Goal: Task Accomplishment & Management: Manage account settings

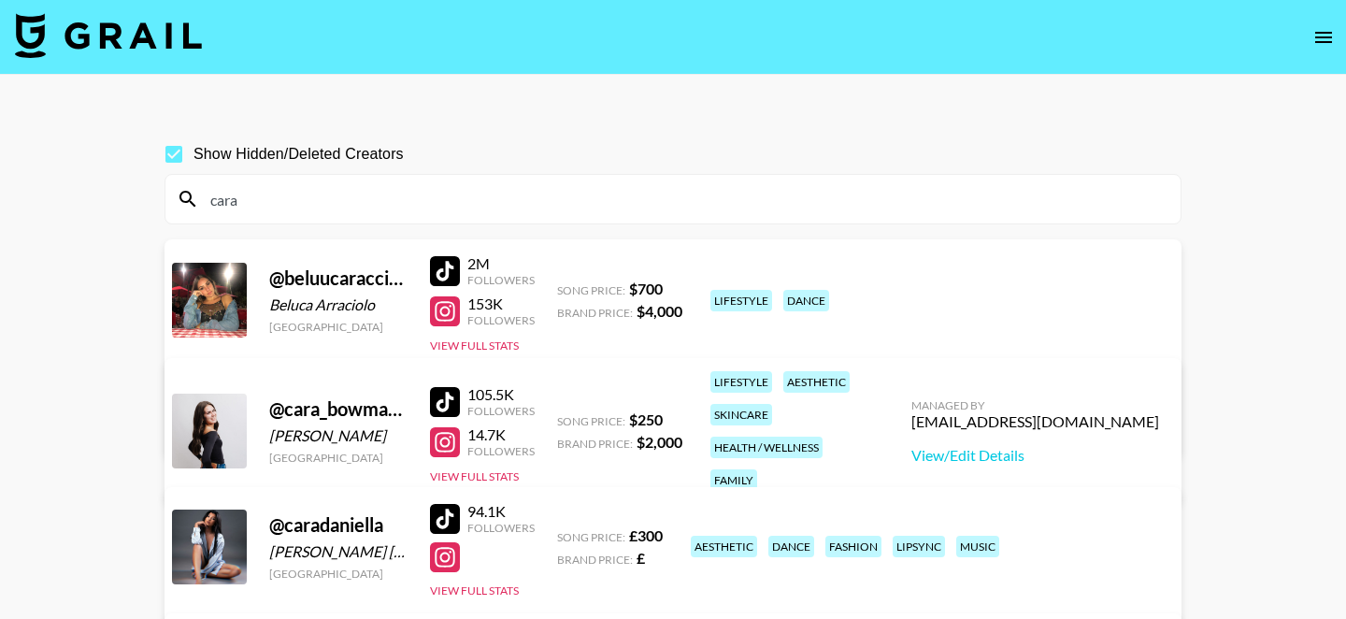
click at [259, 200] on input "cara" at bounding box center [684, 199] width 970 height 30
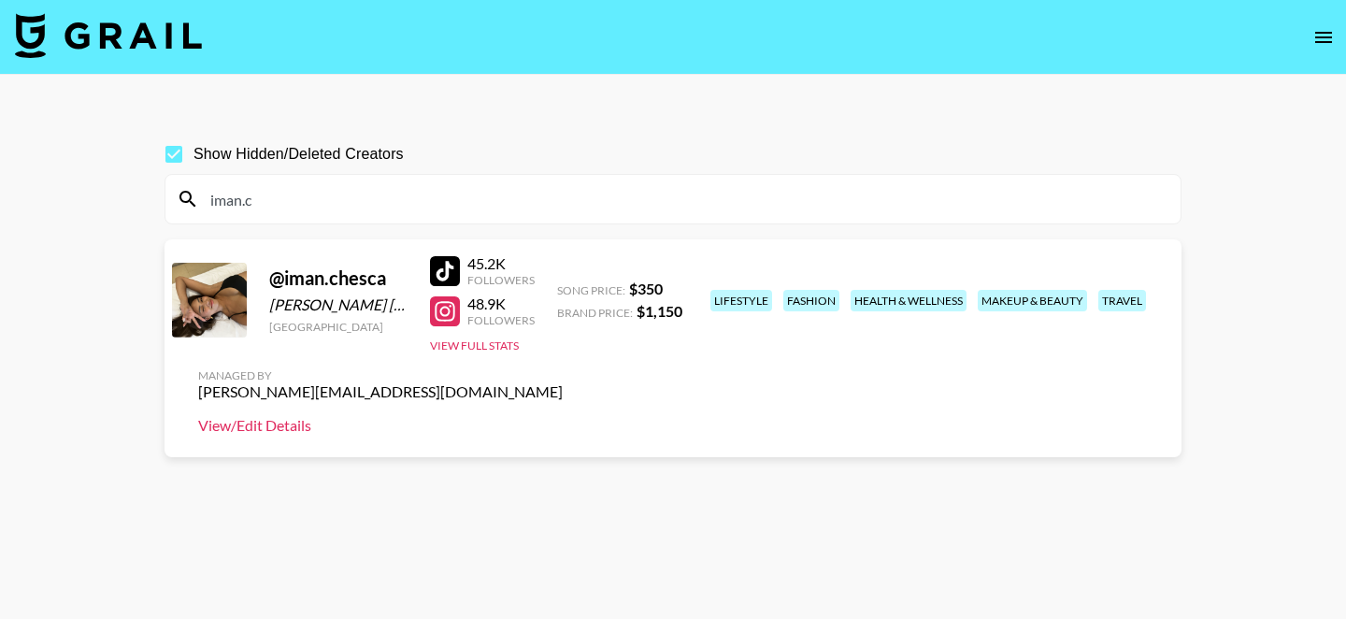
type input "iman.c"
click at [563, 416] on link "View/Edit Details" at bounding box center [380, 425] width 365 height 19
click at [495, 176] on div "iman.c" at bounding box center [672, 199] width 1015 height 49
click at [493, 191] on input "iman.c" at bounding box center [684, 199] width 970 height 30
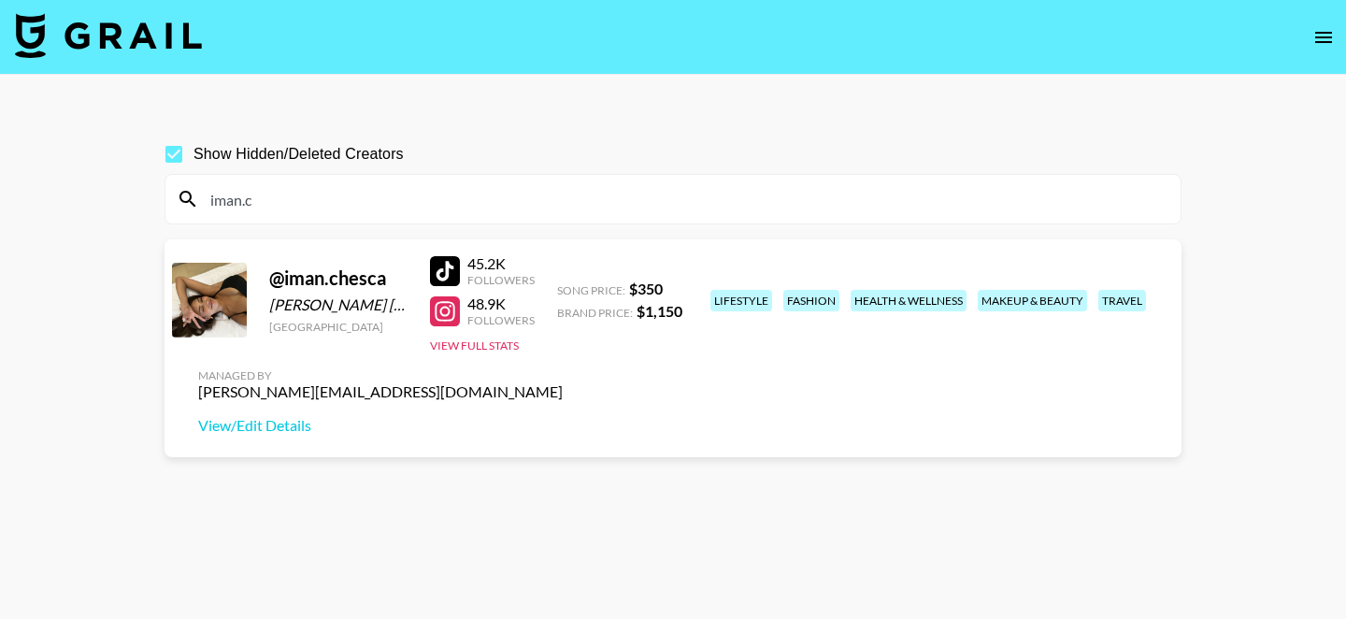
click at [493, 191] on input "iman.c" at bounding box center [684, 199] width 970 height 30
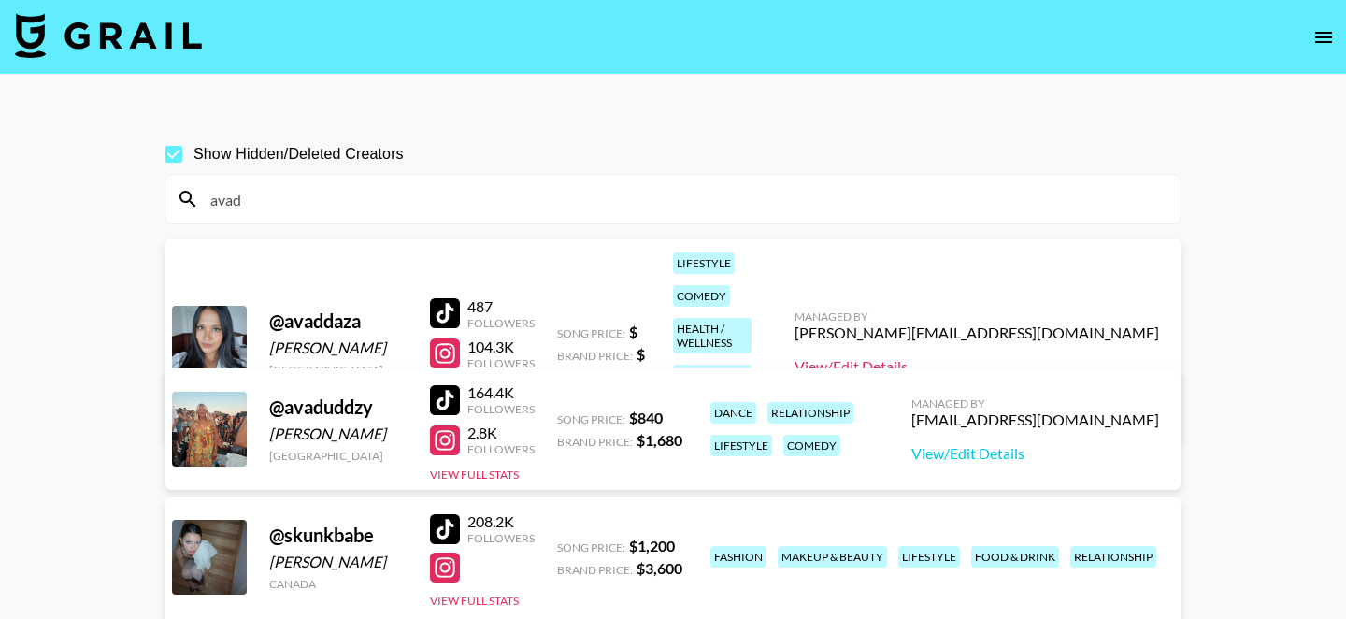
type input "avad"
click at [1024, 357] on link "View/Edit Details" at bounding box center [977, 366] width 365 height 19
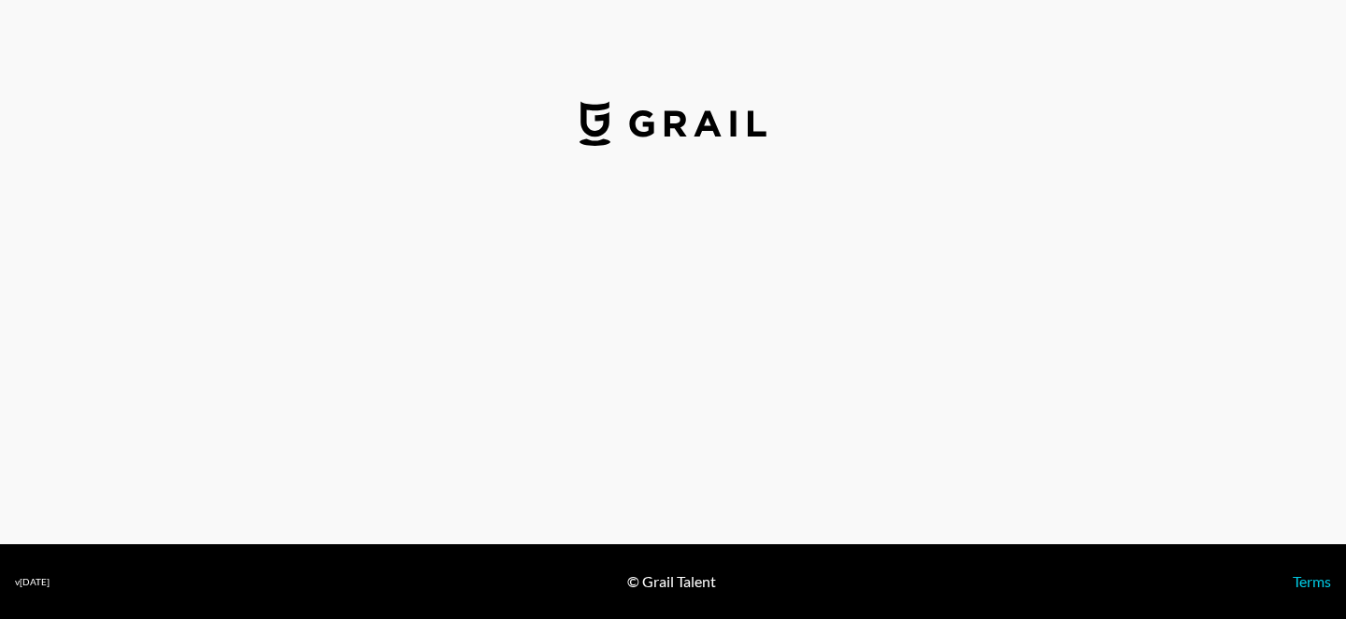
select select "USD"
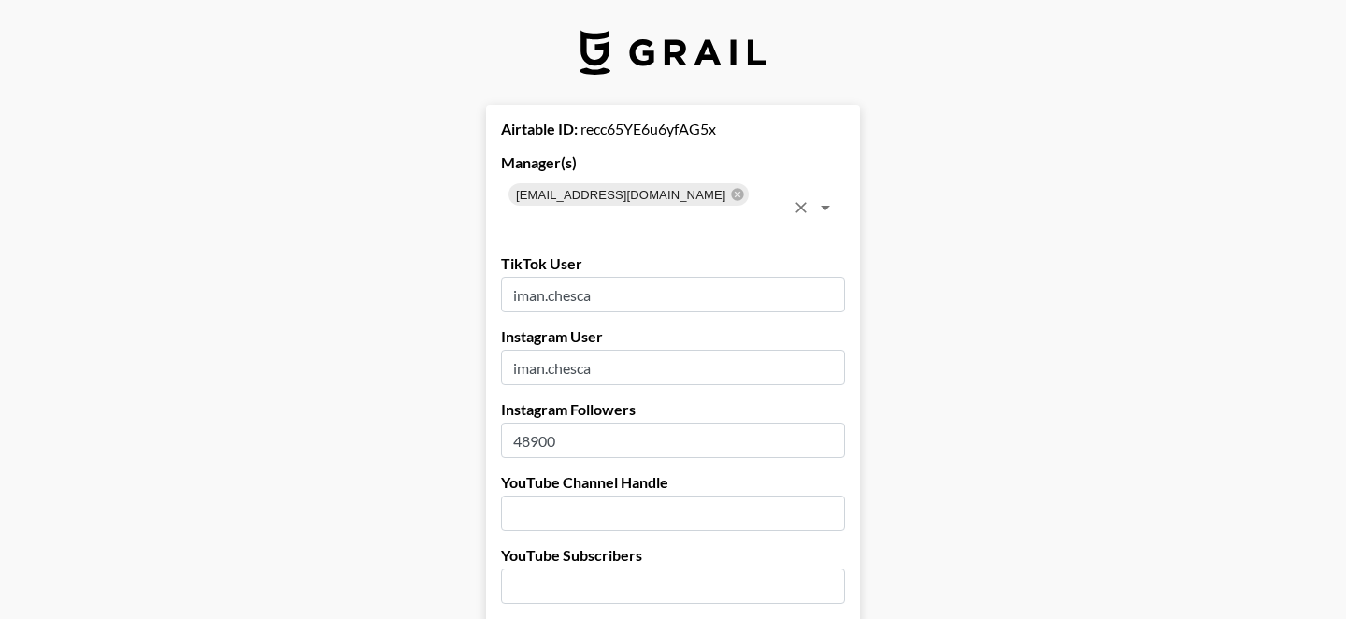
click at [684, 202] on div "mariaecruz@grail-talent.com" at bounding box center [629, 194] width 240 height 22
click at [730, 200] on icon at bounding box center [737, 194] width 15 height 15
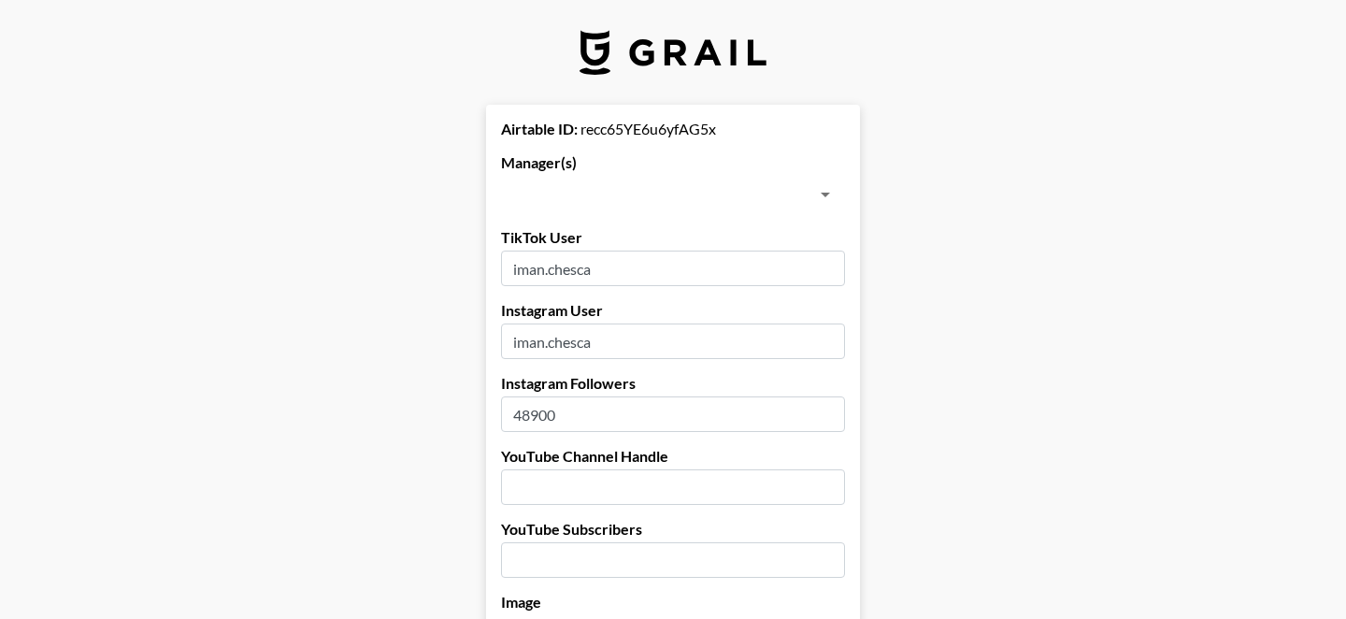
click at [684, 200] on input "text" at bounding box center [658, 194] width 302 height 26
type input "tiff"
click at [670, 233] on li "tiffany.gotanco@grail-talent.com" at bounding box center [673, 245] width 344 height 49
checkbox input "true"
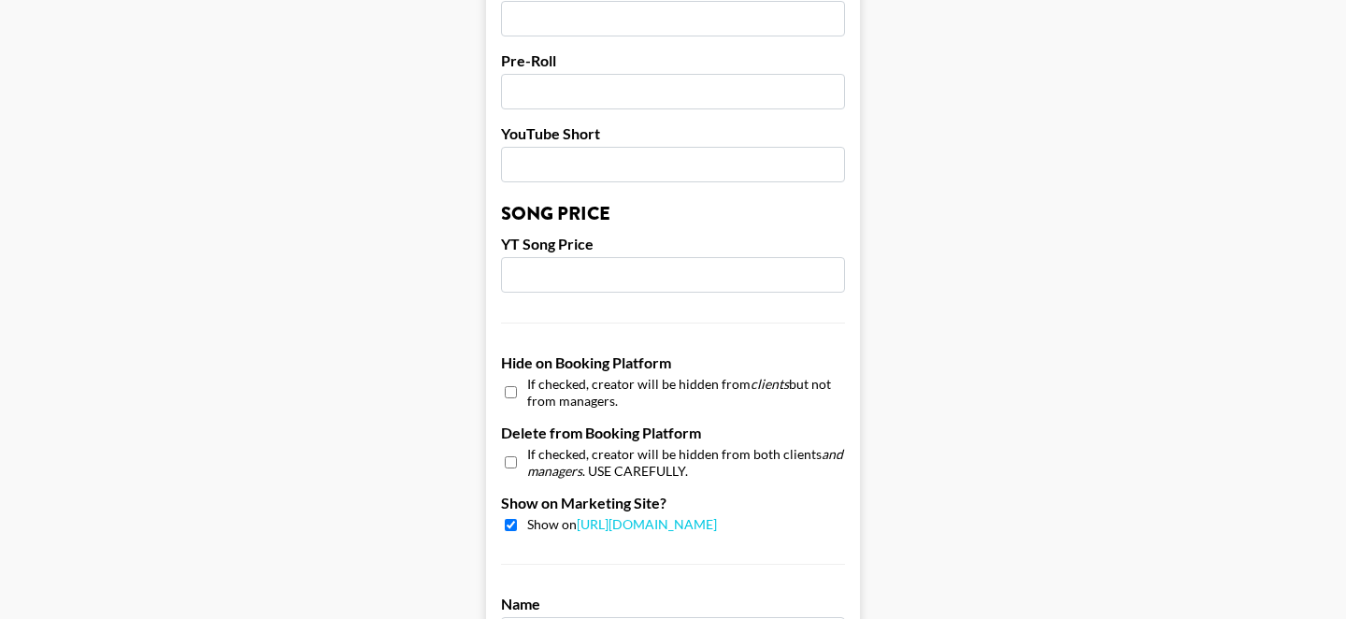
scroll to position [1917, 0]
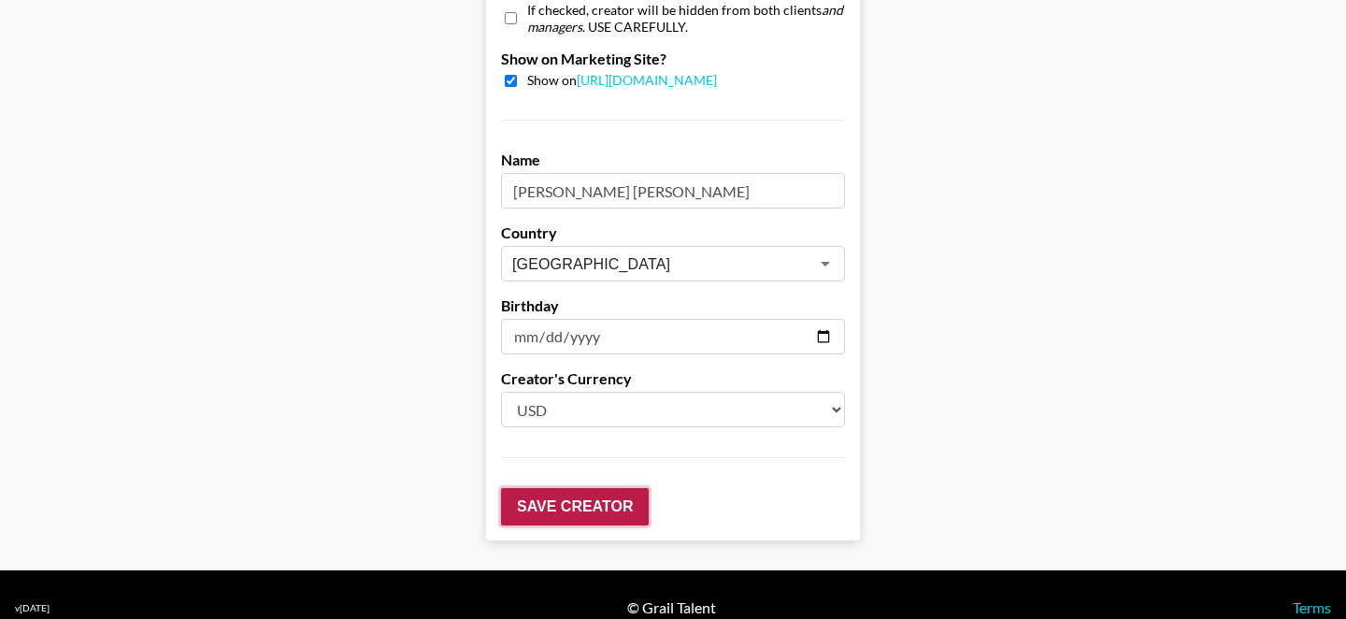
click at [537, 488] on input "Save Creator" at bounding box center [575, 506] width 148 height 37
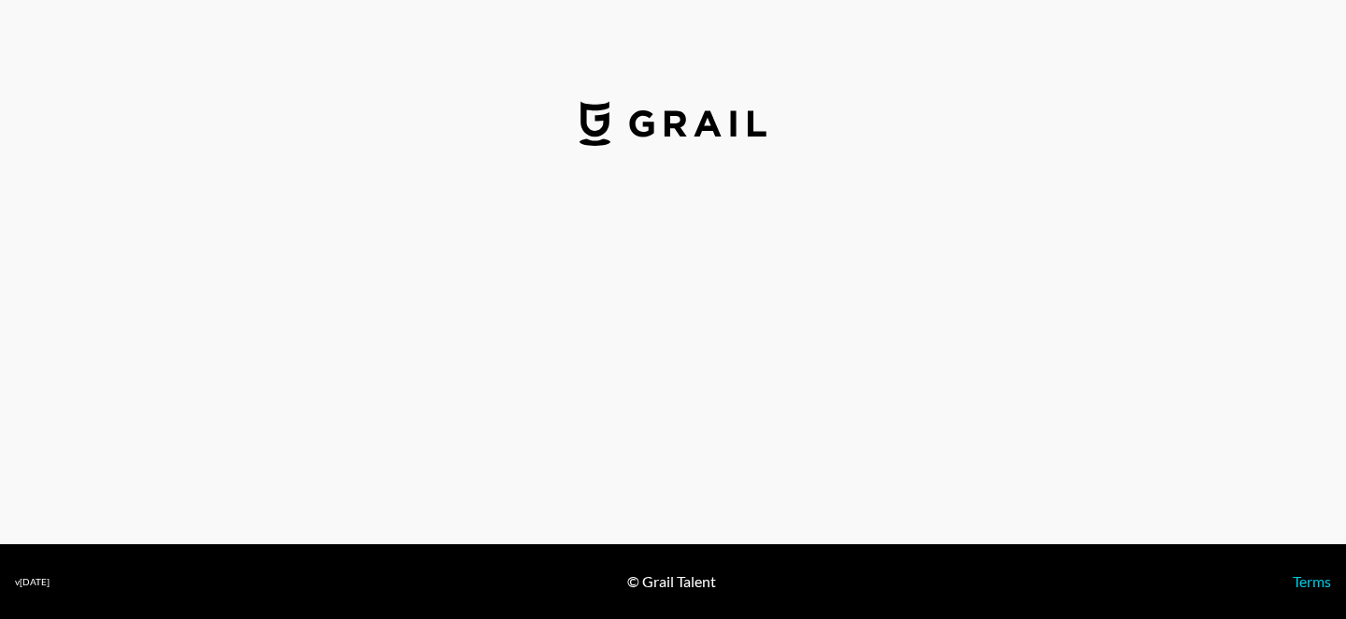
select select "USD"
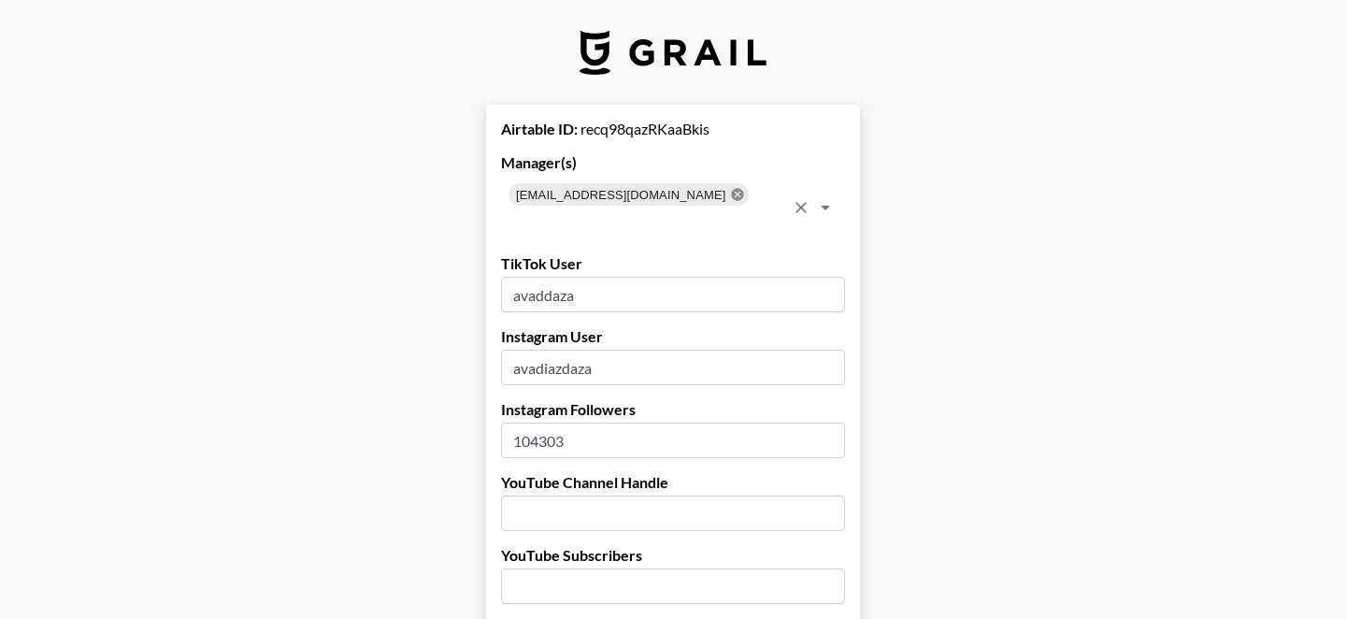
click at [731, 194] on icon at bounding box center [737, 194] width 12 height 12
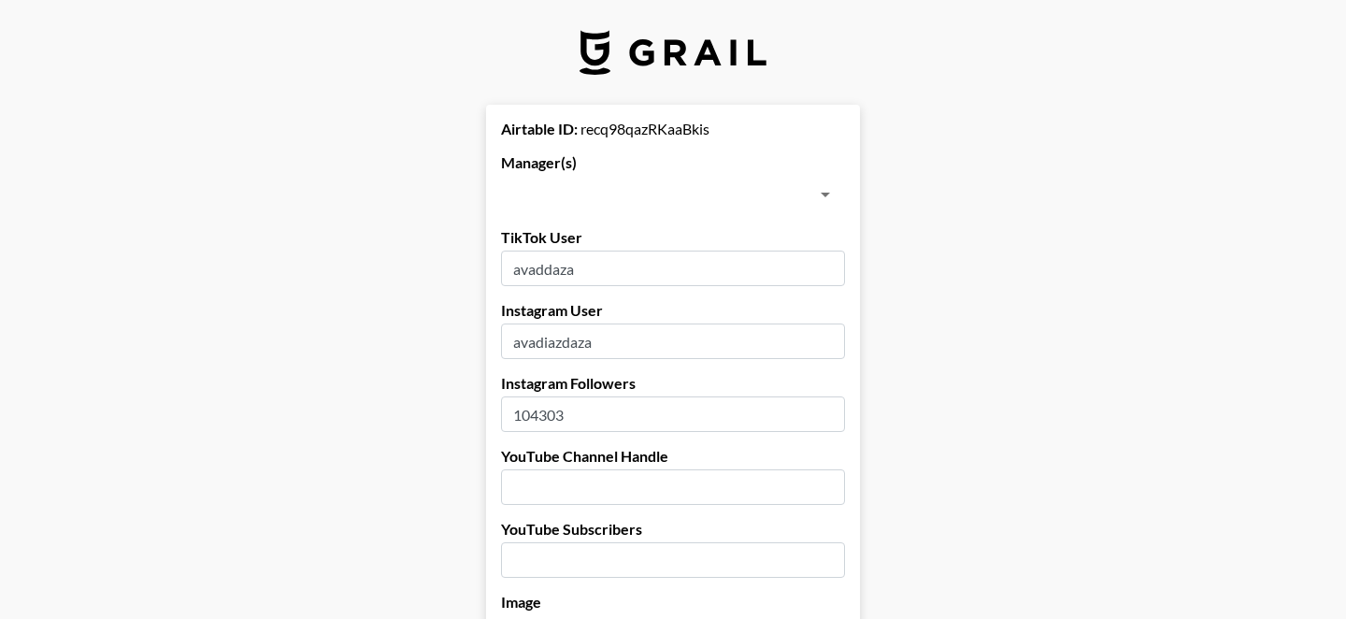
click at [675, 194] on input "text" at bounding box center [658, 194] width 302 height 26
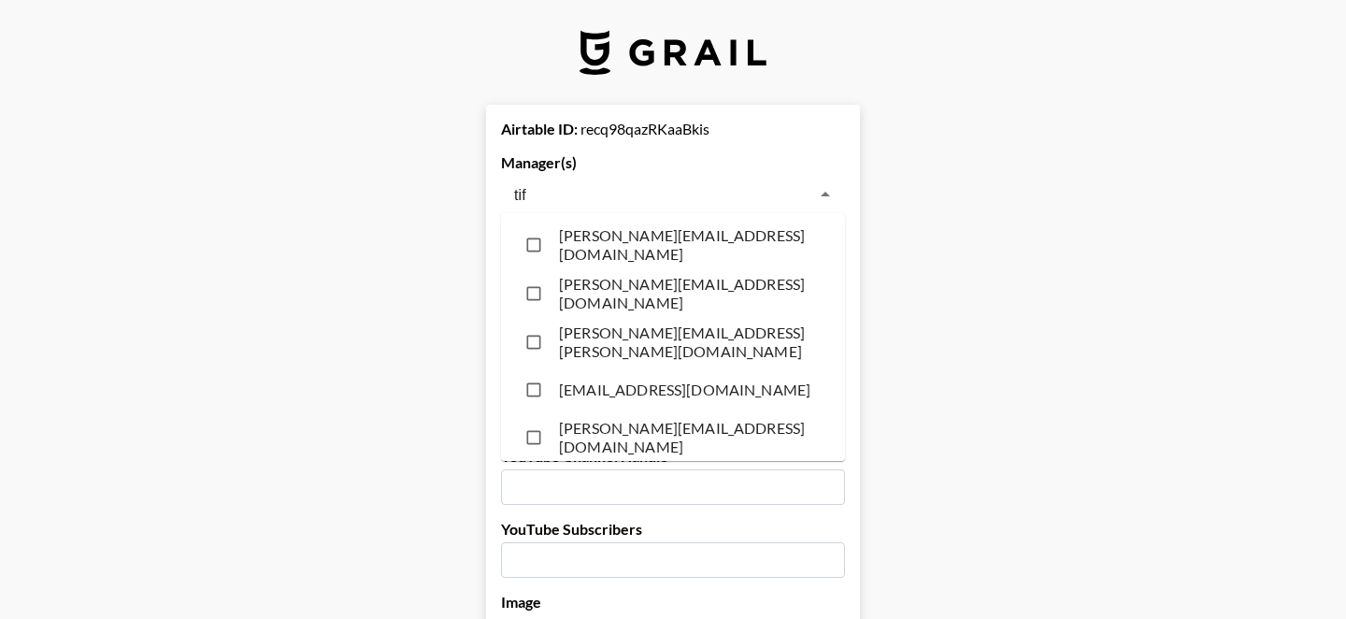
type input "tiff"
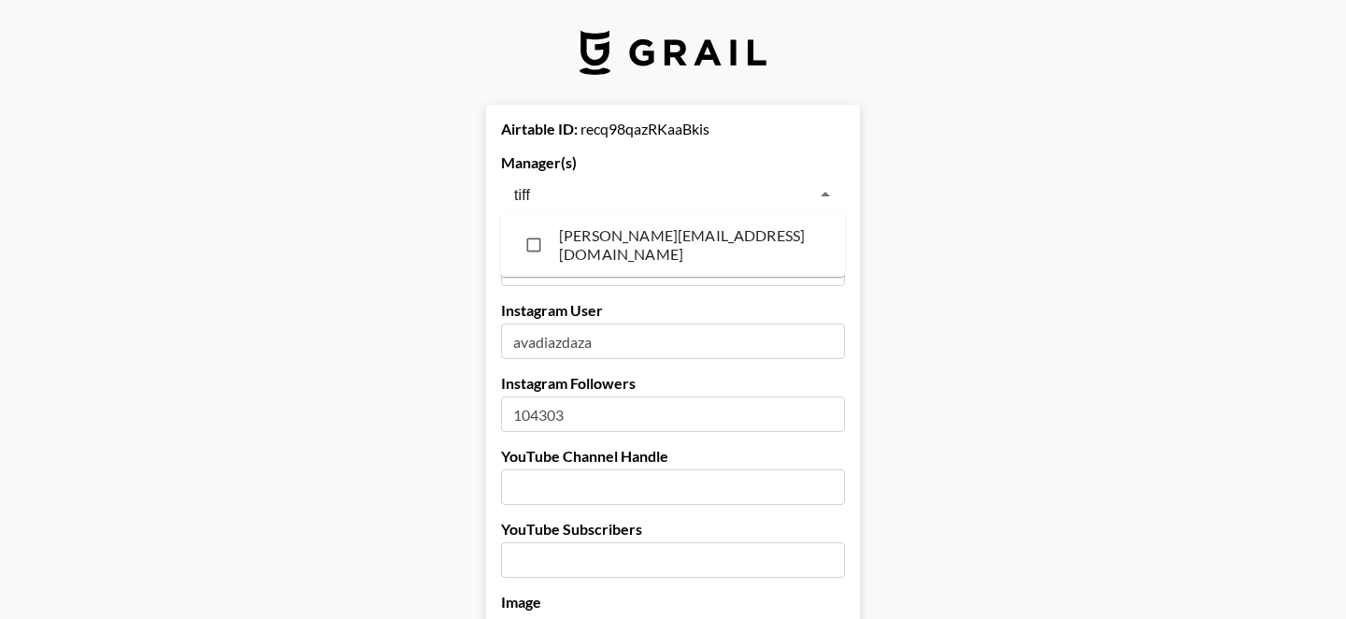
click at [640, 249] on li "tiffany.gotanco@grail-talent.com" at bounding box center [673, 245] width 344 height 49
checkbox input "true"
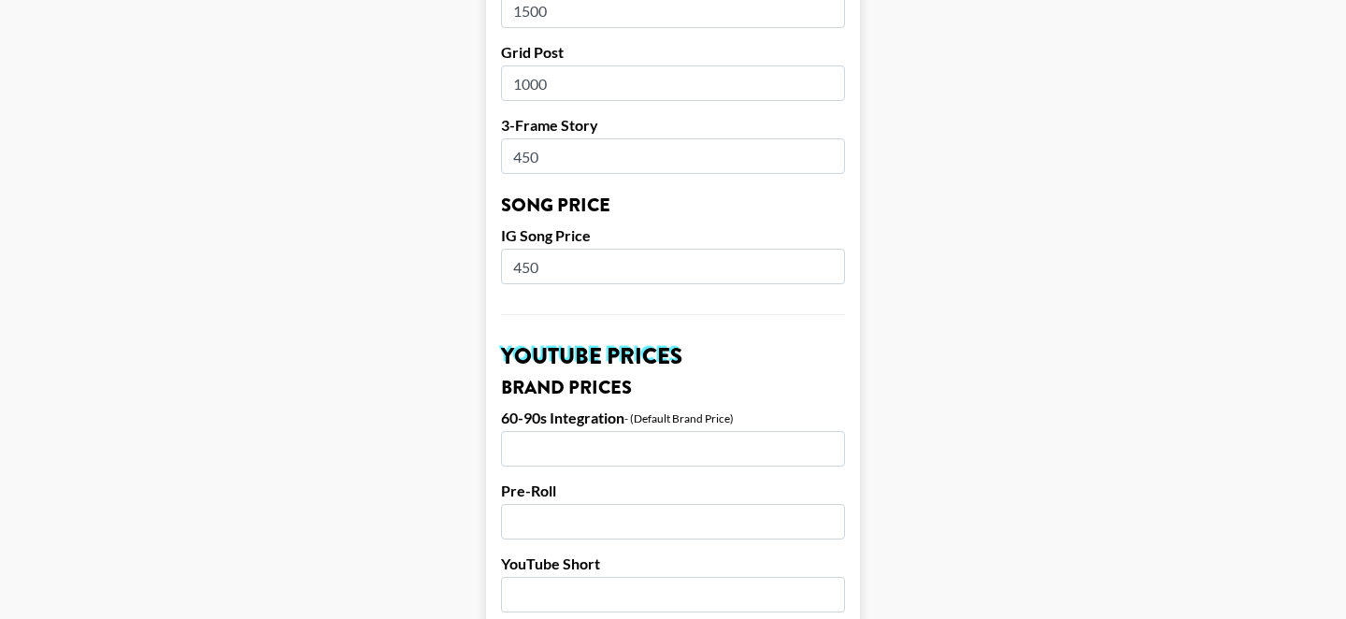
scroll to position [1917, 0]
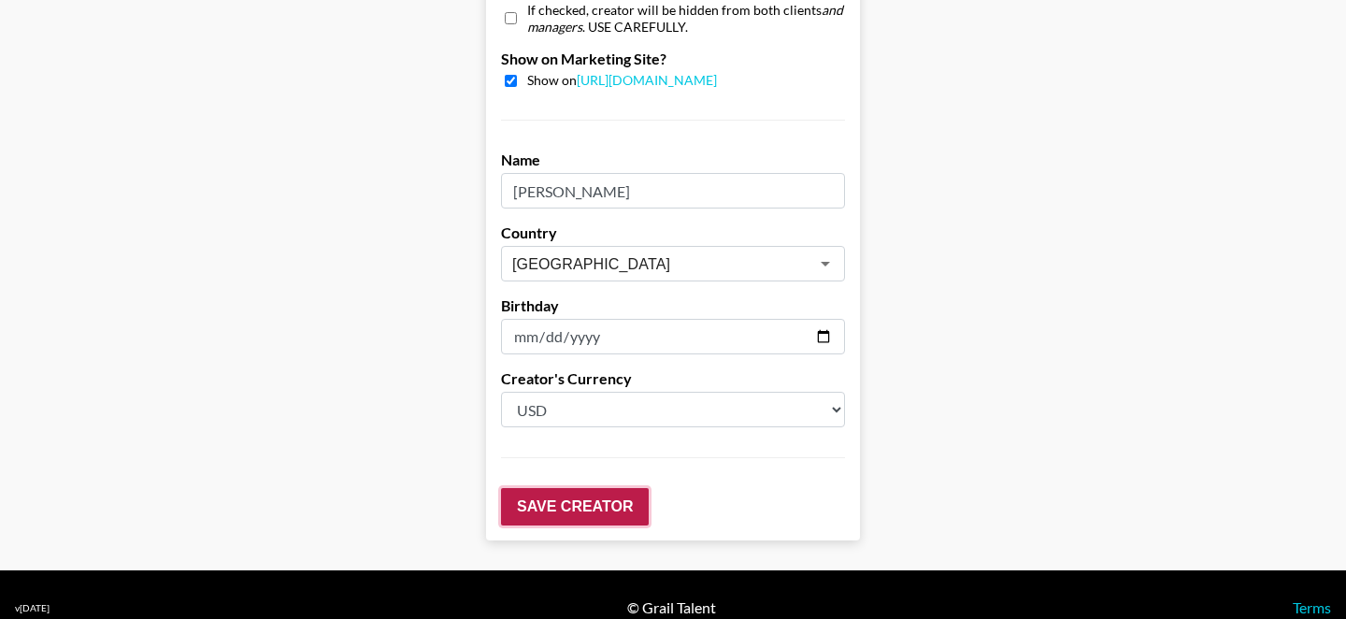
click at [530, 491] on input "Save Creator" at bounding box center [575, 506] width 148 height 37
